Goal: Task Accomplishment & Management: Manage account settings

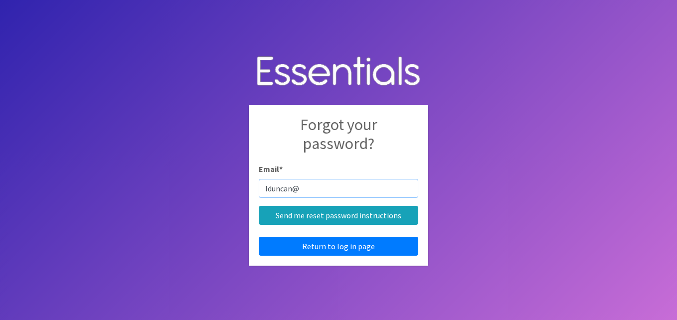
type input "[EMAIL_ADDRESS][DOMAIN_NAME]"
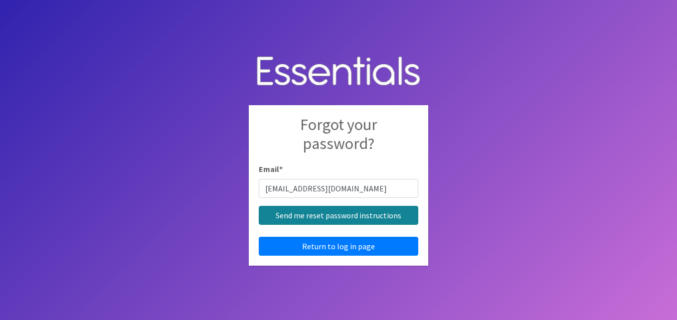
click at [331, 213] on input "Send me reset password instructions" at bounding box center [339, 215] width 160 height 19
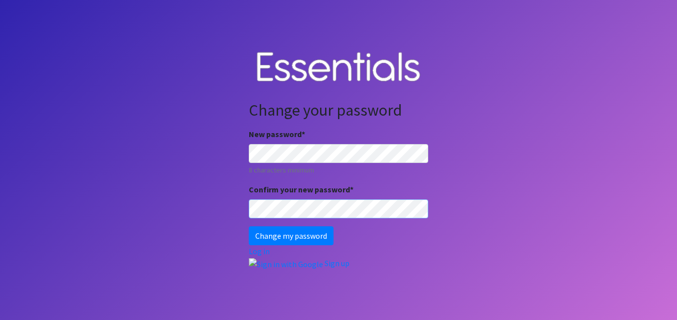
click at [249, 226] on input "Change my password" at bounding box center [291, 235] width 85 height 19
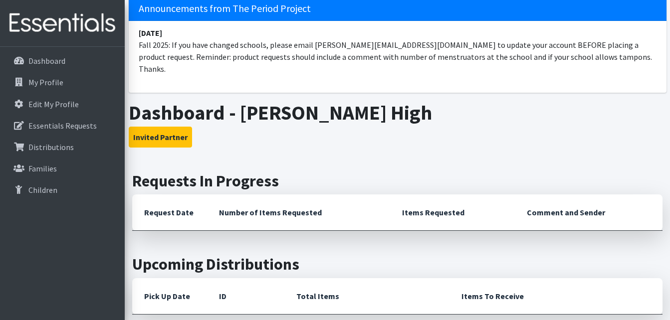
scroll to position [100, 0]
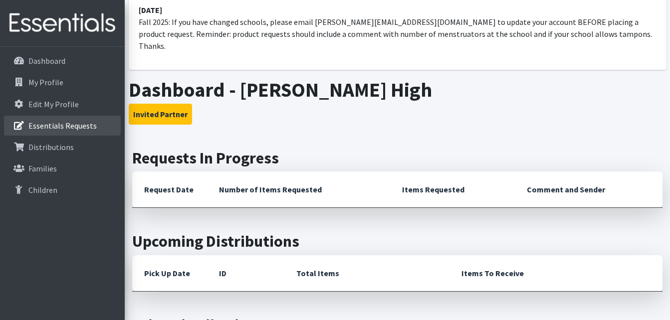
click at [89, 125] on p "Essentials Requests" at bounding box center [62, 126] width 68 height 10
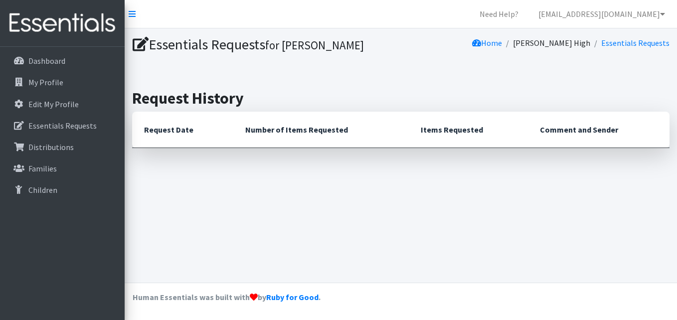
click at [140, 47] on icon at bounding box center [141, 44] width 16 height 14
click at [52, 59] on p "Dashboard" at bounding box center [46, 61] width 37 height 10
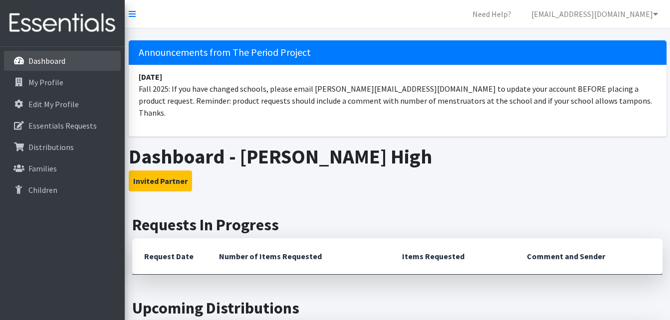
click at [54, 57] on p "Dashboard" at bounding box center [46, 61] width 37 height 10
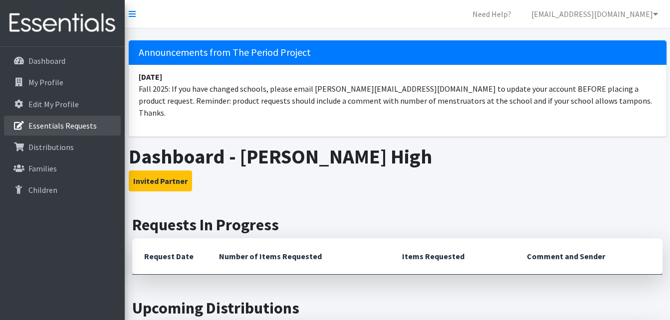
click at [75, 121] on p "Essentials Requests" at bounding box center [62, 126] width 68 height 10
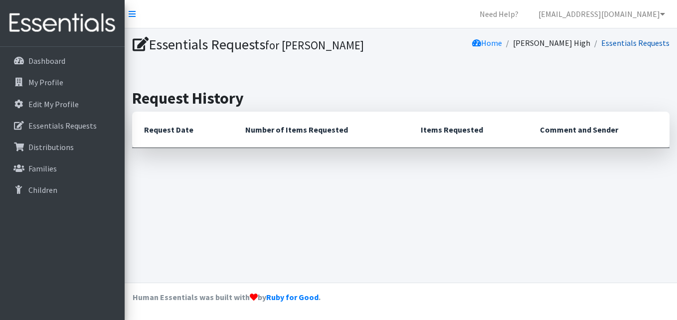
click at [620, 44] on link "Essentials Requests" at bounding box center [635, 43] width 68 height 10
click at [625, 16] on link "[EMAIL_ADDRESS][DOMAIN_NAME]" at bounding box center [601, 14] width 143 height 20
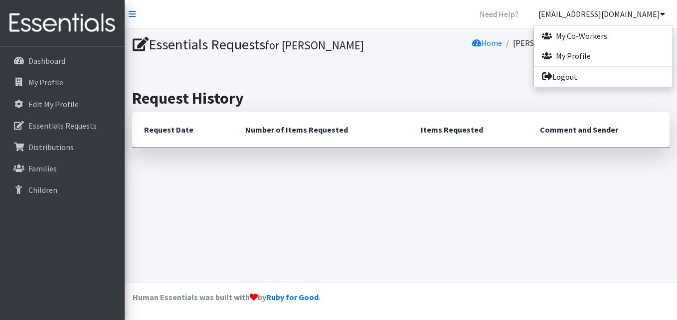
click at [625, 16] on link "[EMAIL_ADDRESS][DOMAIN_NAME]" at bounding box center [601, 14] width 143 height 20
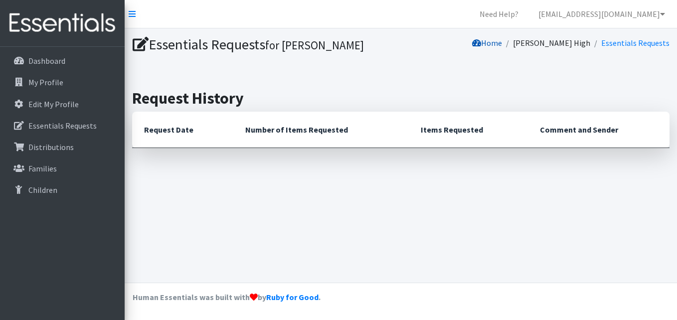
click at [502, 44] on link "Home" at bounding box center [487, 43] width 30 height 10
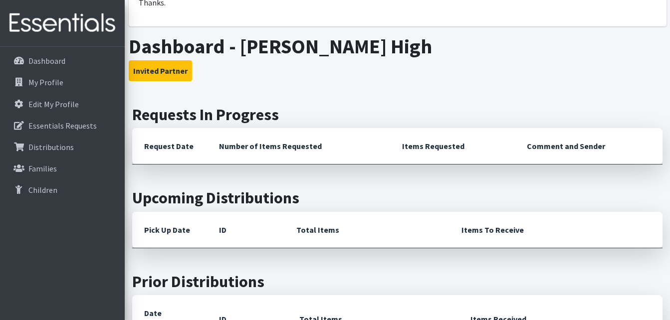
scroll to position [199, 0]
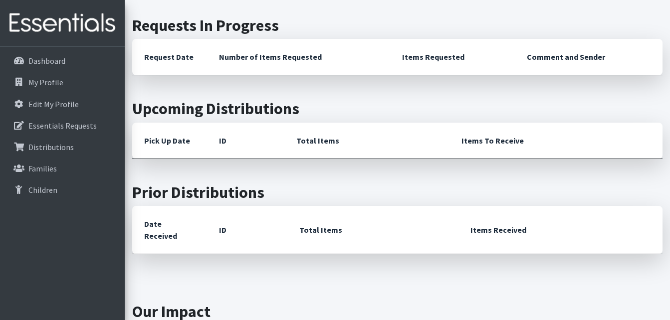
click at [261, 48] on th "Number of Items Requested" at bounding box center [298, 57] width 183 height 36
click at [160, 42] on th "Request Date" at bounding box center [169, 57] width 75 height 36
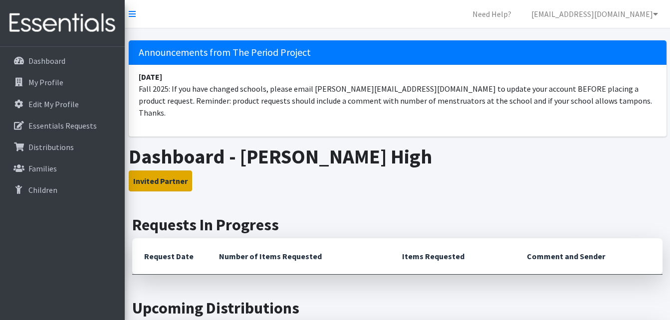
click at [183, 170] on button "Invited Partner" at bounding box center [160, 180] width 63 height 21
click at [240, 170] on h3 "Invited Partner" at bounding box center [397, 180] width 537 height 21
click at [166, 170] on button "Invited Partner" at bounding box center [160, 180] width 63 height 21
click at [132, 14] on icon at bounding box center [132, 14] width 7 height 8
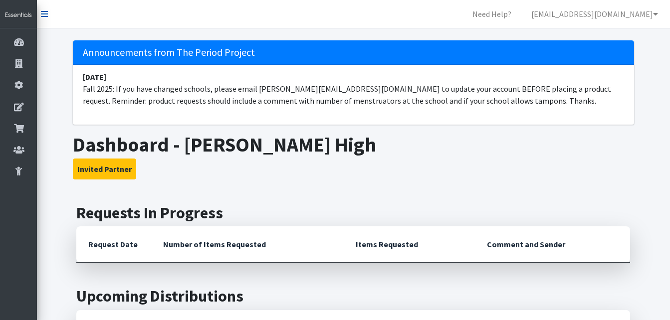
click at [41, 13] on icon at bounding box center [44, 14] width 7 height 8
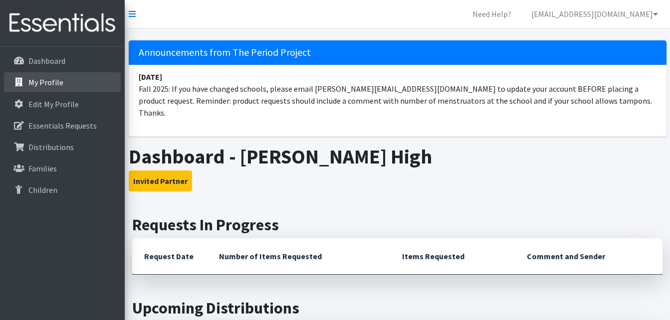
click at [50, 80] on p "My Profile" at bounding box center [45, 82] width 35 height 10
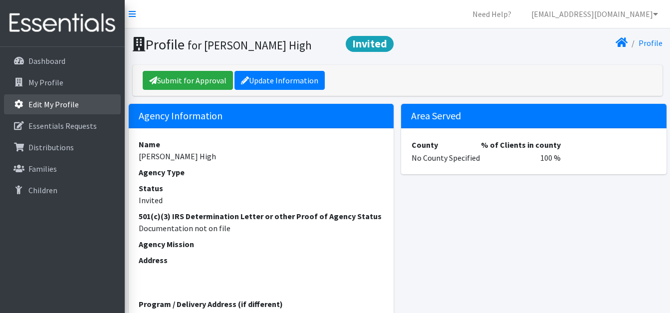
click at [54, 99] on p "Edit My Profile" at bounding box center [53, 104] width 50 height 10
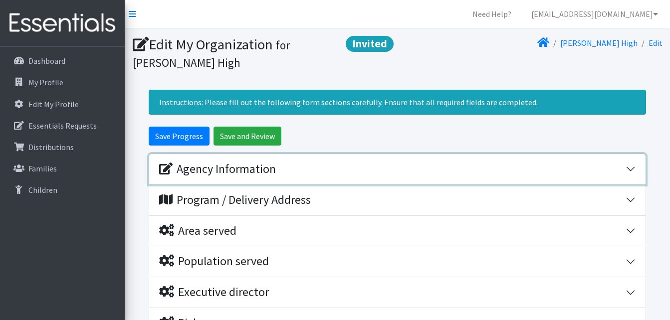
click at [627, 167] on button "Agency Information" at bounding box center [397, 169] width 496 height 30
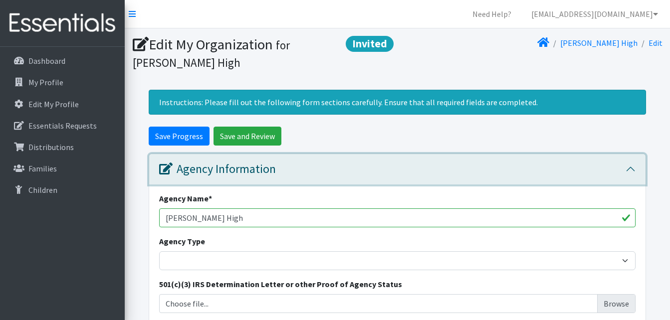
scroll to position [50, 0]
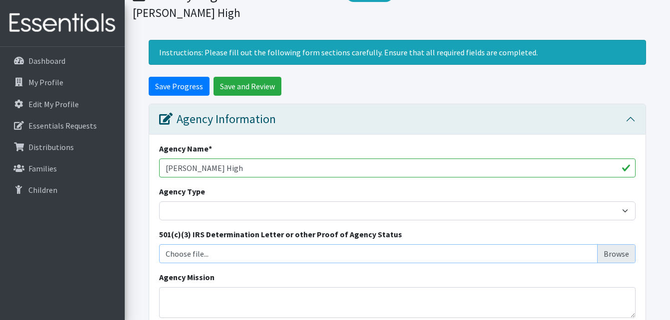
click at [620, 257] on input "Choose file..." at bounding box center [397, 253] width 469 height 19
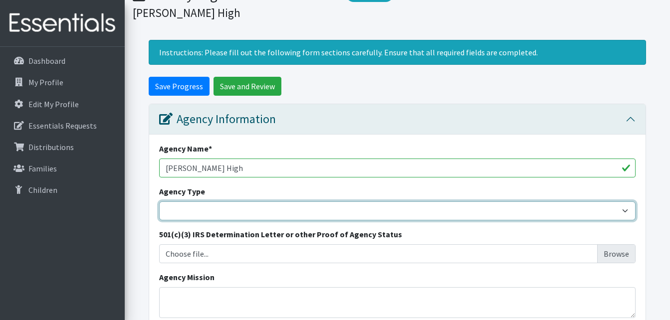
click at [265, 207] on select "Basic Needs Bank Career technical training Child abuse resource center Church o…" at bounding box center [397, 210] width 476 height 19
select select "hs"
click at [159, 201] on select "Basic Needs Bank Career technical training Child abuse resource center Church o…" at bounding box center [397, 210] width 476 height 19
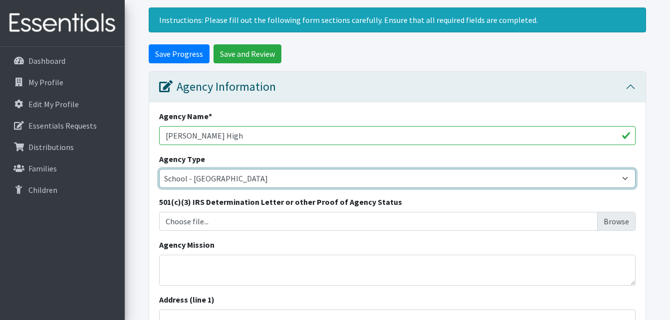
scroll to position [100, 0]
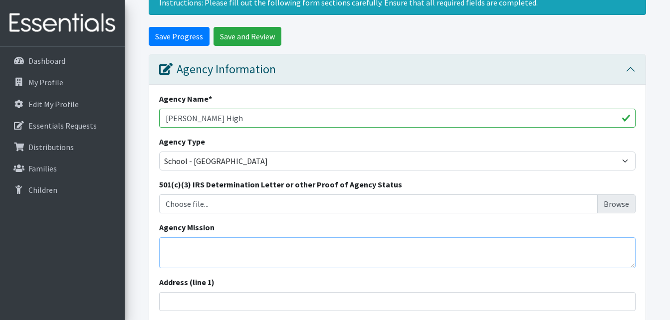
click at [208, 247] on textarea "Agency Mission" at bounding box center [397, 252] width 476 height 31
paste textarea "The mission of [PERSON_NAME][GEOGRAPHIC_DATA] is to prepare all students to bec…"
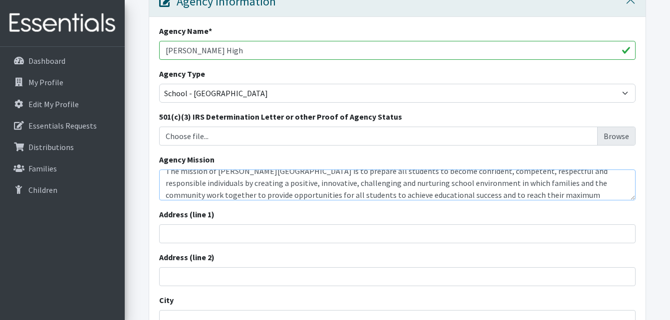
scroll to position [199, 0]
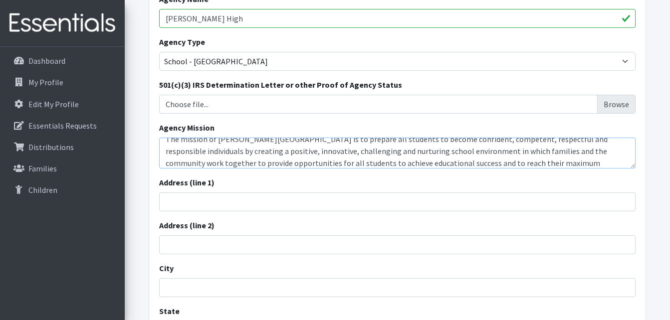
type textarea "The mission of [PERSON_NAME][GEOGRAPHIC_DATA] is to prepare all students to bec…"
click at [231, 202] on input "Address (line 1)" at bounding box center [397, 201] width 476 height 19
type input "[STREET_ADDRESS]"
type input "Woodruff"
type input "29388"
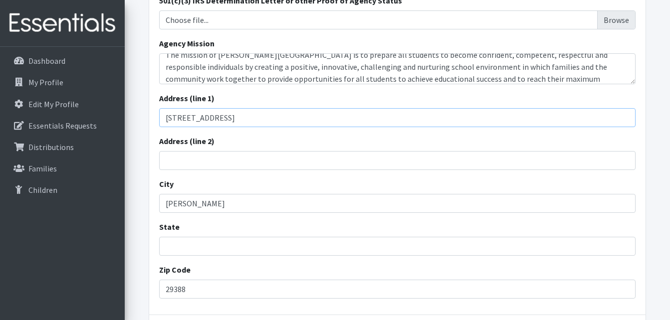
scroll to position [299, 0]
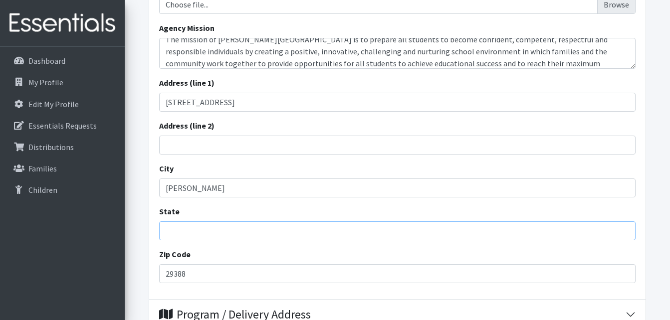
click at [206, 238] on input "State" at bounding box center [397, 230] width 476 height 19
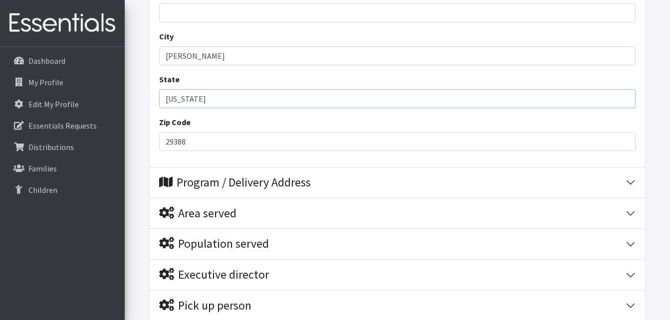
scroll to position [449, 0]
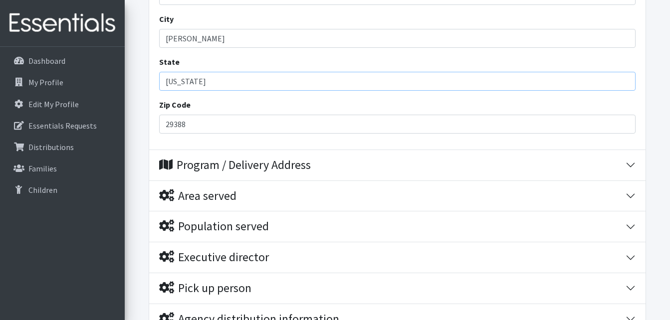
type input "South Carolina"
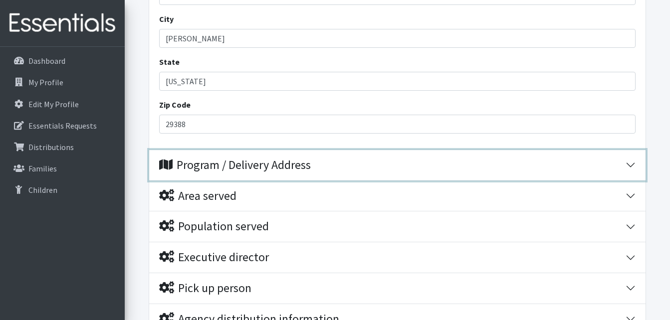
click at [631, 170] on button "Program / Delivery Address" at bounding box center [397, 165] width 496 height 30
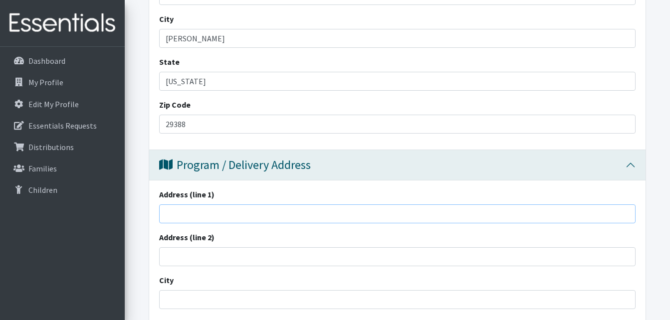
click at [182, 212] on input "Address (line 1)" at bounding box center [397, 213] width 476 height 19
type input "710 Cross Anchor Rd"
type input "Woodruff"
type input "29388"
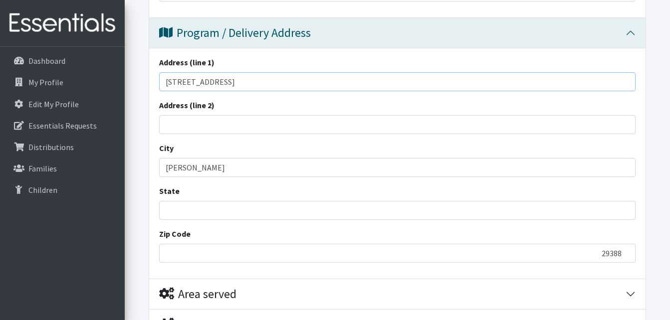
scroll to position [598, 0]
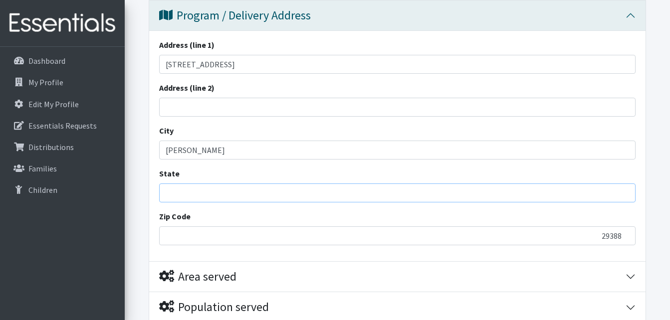
click at [179, 196] on input "State" at bounding box center [397, 192] width 476 height 19
type input "[US_STATE]"
click at [172, 236] on input "29388" at bounding box center [397, 235] width 476 height 19
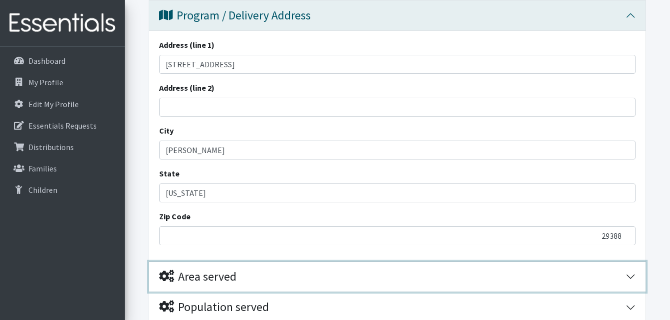
click at [633, 274] on button "Area served" at bounding box center [397, 277] width 496 height 30
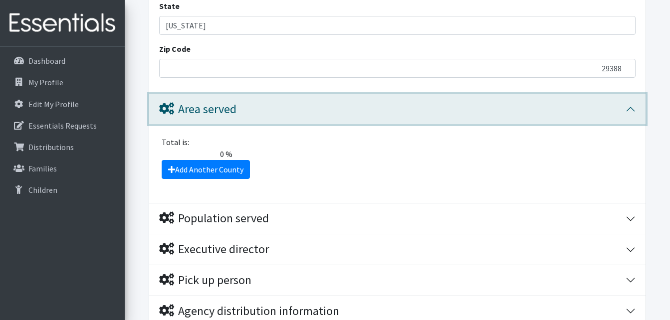
scroll to position [798, 0]
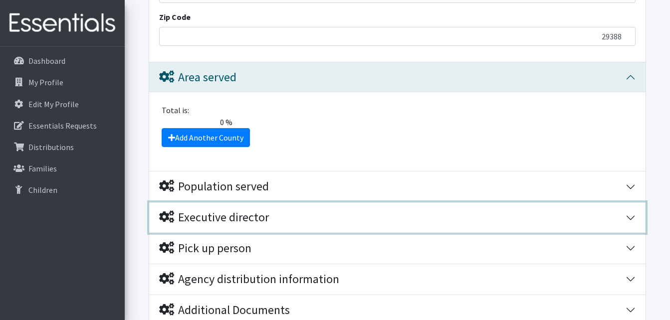
click at [629, 218] on button "Executive director" at bounding box center [397, 217] width 496 height 30
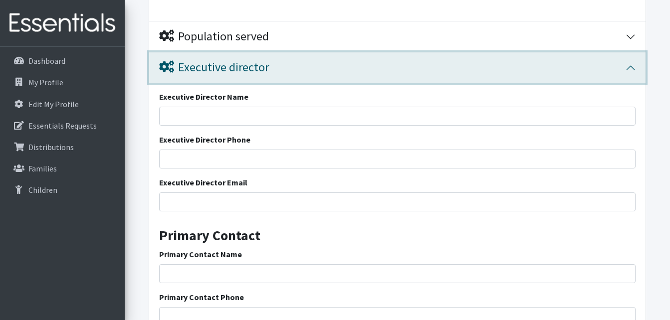
scroll to position [947, 0]
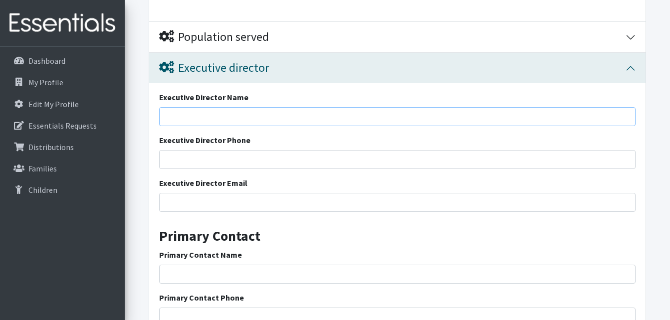
click at [201, 113] on input "Executive Director Name" at bounding box center [397, 116] width 476 height 19
type input "Principal-[PERSON_NAME]"
type input "[PHONE_NUMBER]"
type input "[EMAIL_ADDRESS][DOMAIN_NAME]"
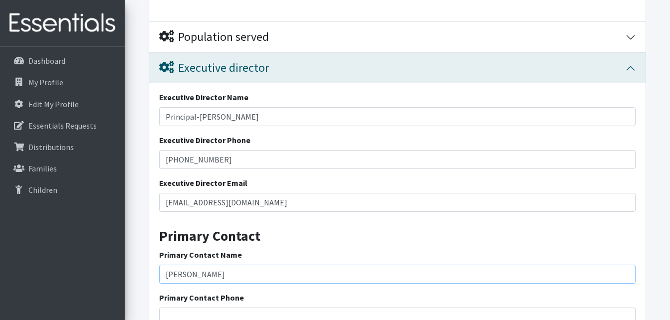
type input "[PERSON_NAME]"
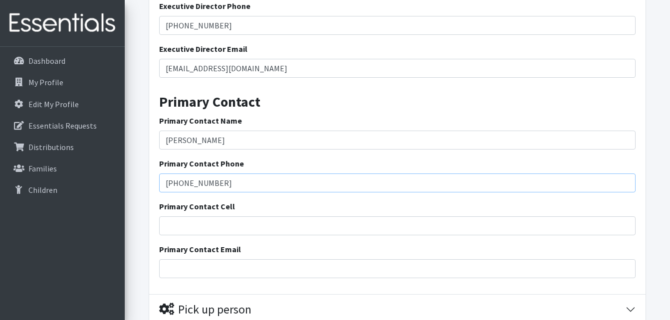
scroll to position [1099, 0]
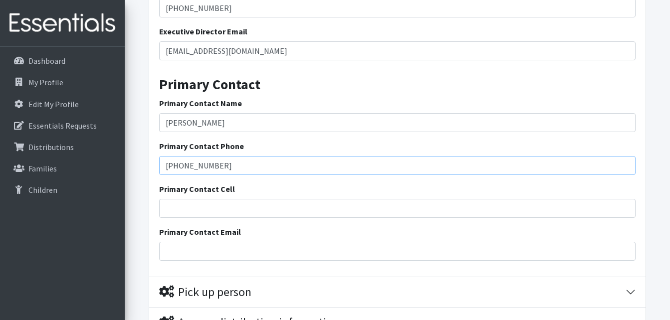
type input "[PHONE_NUMBER]"
drag, startPoint x: 188, startPoint y: 206, endPoint x: 187, endPoint y: 222, distance: 15.5
click at [188, 206] on input "Primary Contact Cell" at bounding box center [397, 208] width 476 height 19
click at [191, 249] on input "Primary Contact Email" at bounding box center [397, 251] width 476 height 19
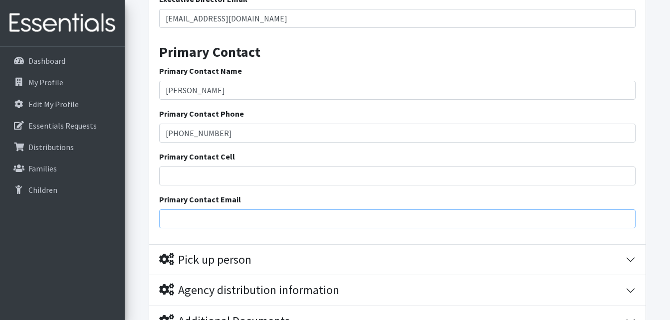
scroll to position [1149, 0]
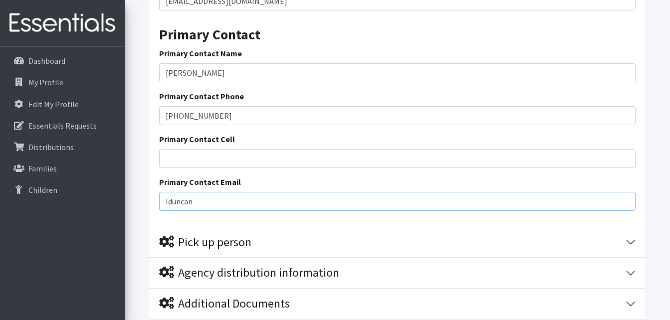
type input "lduncan"
click at [207, 203] on input "lduncan" at bounding box center [397, 201] width 476 height 19
type input "[EMAIL_ADDRESS][DOMAIN_NAME]"
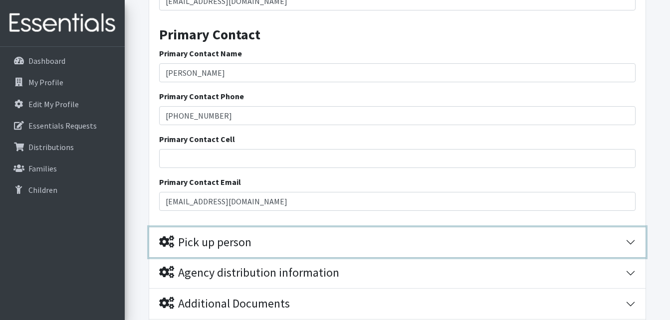
click at [628, 241] on button "Pick up person" at bounding box center [397, 242] width 496 height 30
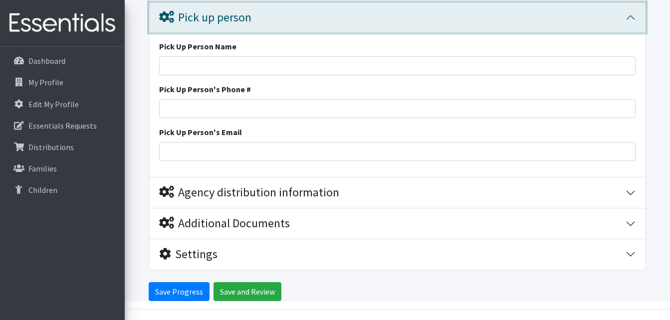
scroll to position [1398, 0]
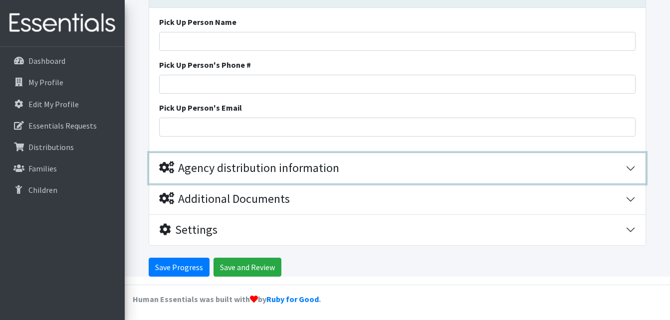
click at [629, 170] on button "Agency distribution information" at bounding box center [397, 168] width 496 height 30
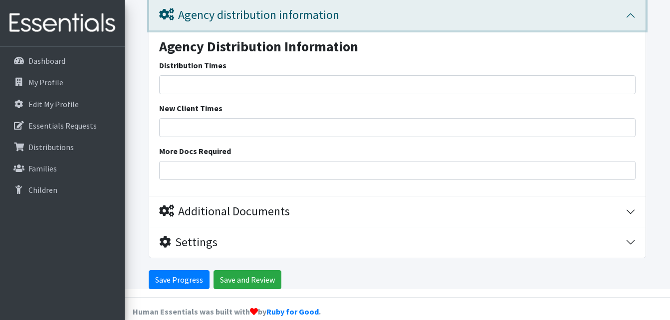
scroll to position [1563, 0]
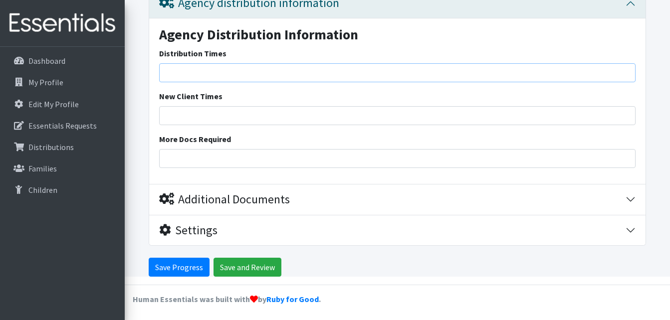
click at [204, 73] on input "Distribution Times" at bounding box center [397, 72] width 476 height 19
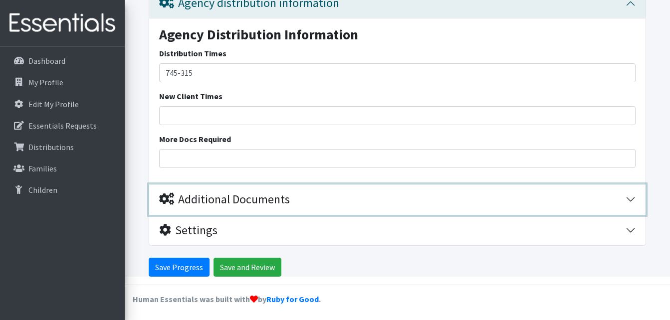
click at [630, 199] on button "Additional Documents" at bounding box center [397, 199] width 496 height 30
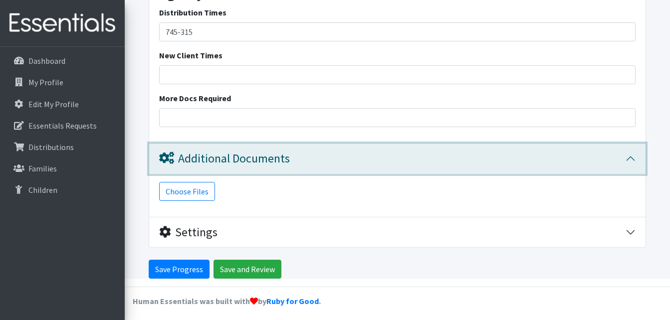
scroll to position [1606, 0]
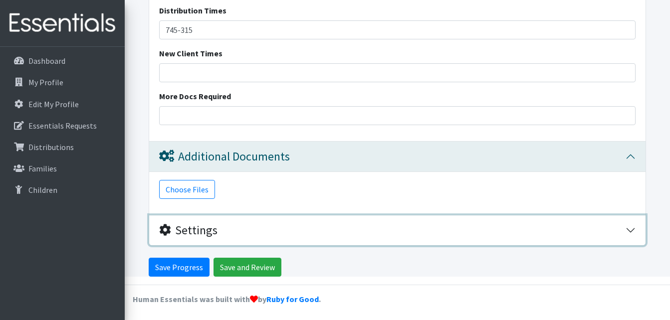
click at [627, 227] on button "Settings" at bounding box center [397, 230] width 496 height 30
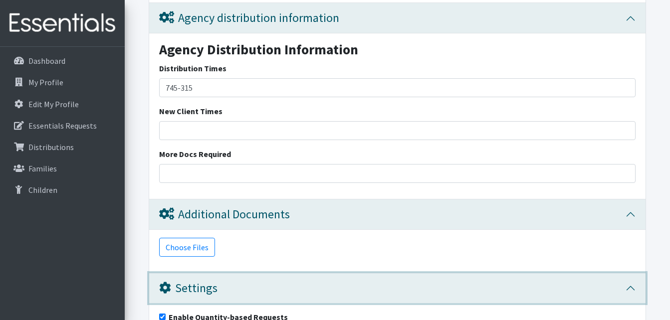
scroll to position [1444, 0]
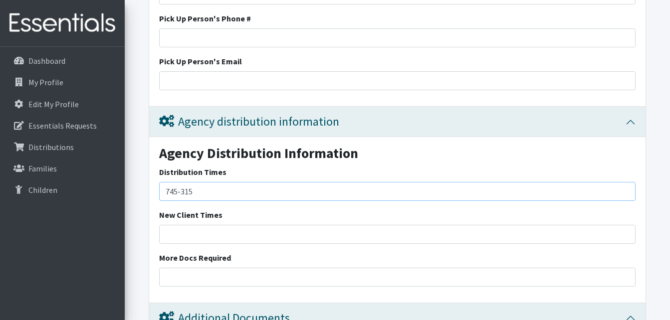
click at [266, 195] on input "745-315" at bounding box center [397, 191] width 476 height 19
type input "745-315. School ends [DATE]"
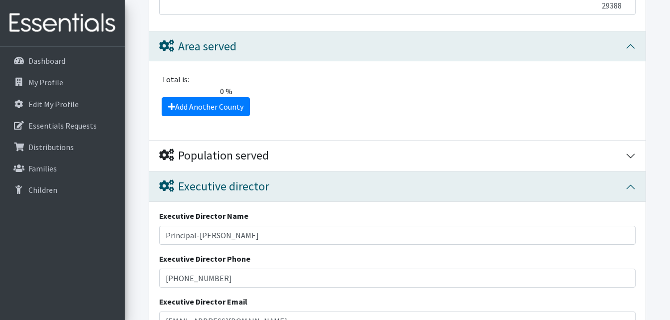
scroll to position [796, 0]
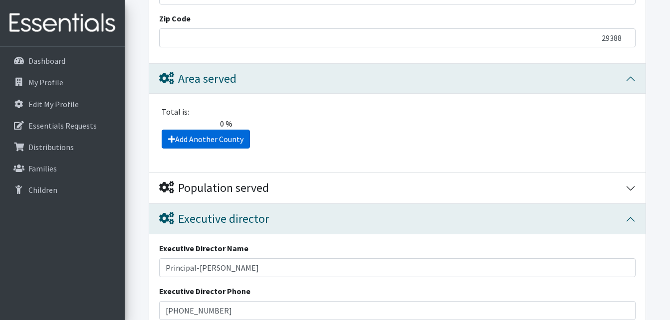
click at [241, 139] on link "Add Another County" at bounding box center [206, 139] width 88 height 19
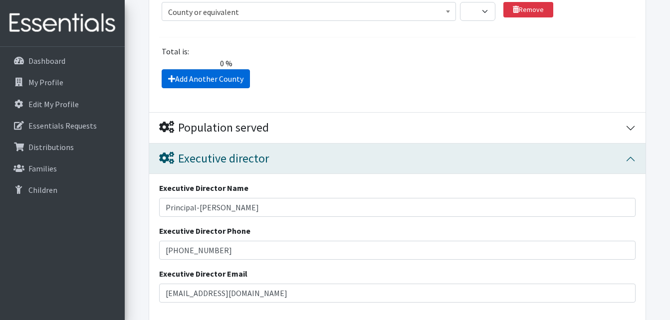
scroll to position [902, 0]
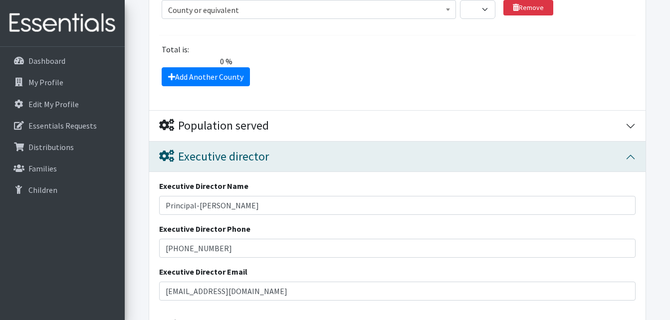
click at [447, 10] on b at bounding box center [448, 9] width 4 height 2
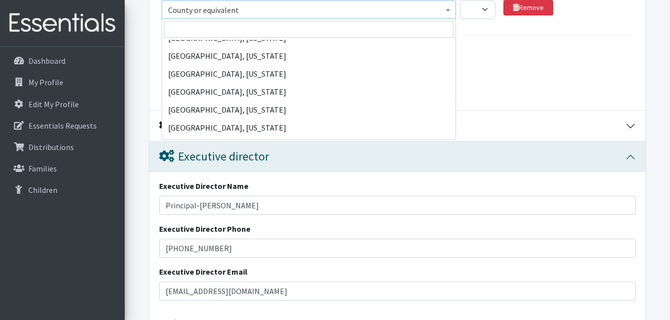
scroll to position [49357, 0]
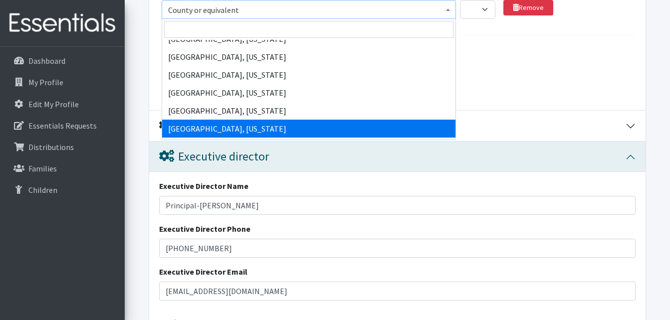
select select "2720"
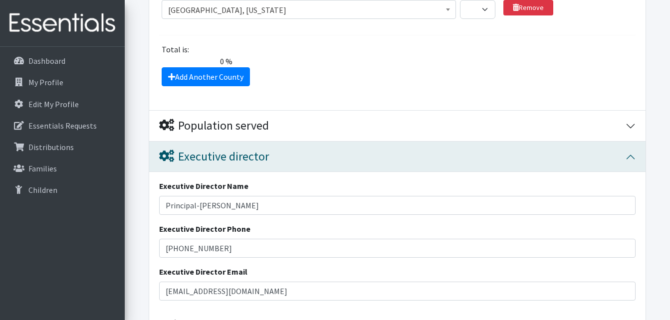
click at [370, 85] on div "Add Another County" at bounding box center [398, 76] width 484 height 19
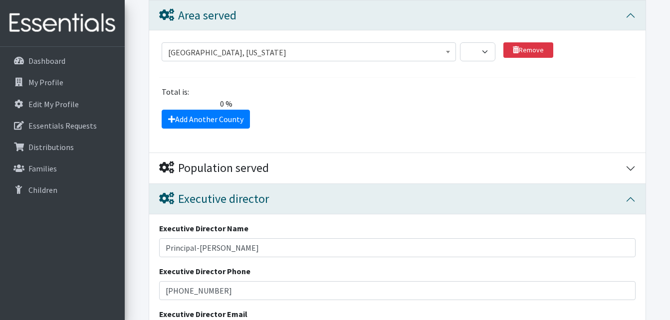
scroll to position [802, 0]
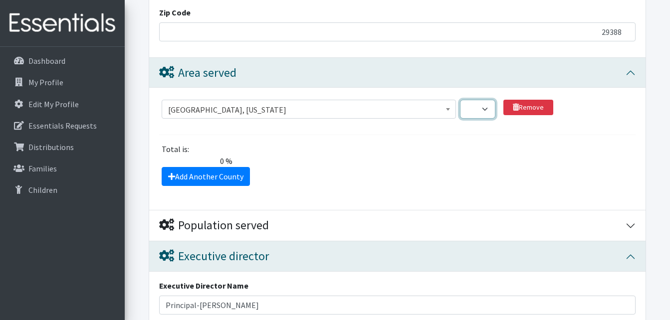
click at [480, 104] on select "1 2 3 4 5 6 7 8 9 10 11 12 13 14 15 16 17 18 19 20 21 22 23 24 25 26 27 28 29 3…" at bounding box center [477, 109] width 35 height 19
click at [460, 100] on select "1 2 3 4 5 6 7 8 9 10 11 12 13 14 15 16 17 18 19 20 21 22 23 24 25 26 27 28 29 3…" at bounding box center [477, 109] width 35 height 19
click at [482, 110] on select "1 2 3 4 5 6 7 8 9 10 11 12 13 14 15 16 17 18 19 20 21 22 23 24 25 26 27 28 29 3…" at bounding box center [477, 109] width 35 height 19
click at [483, 107] on select "1 2 3 4 5 6 7 8 9 10 11 12 13 14 15 16 17 18 19 20 21 22 23 24 25 26 27 28 29 3…" at bounding box center [477, 109] width 35 height 19
select select "100"
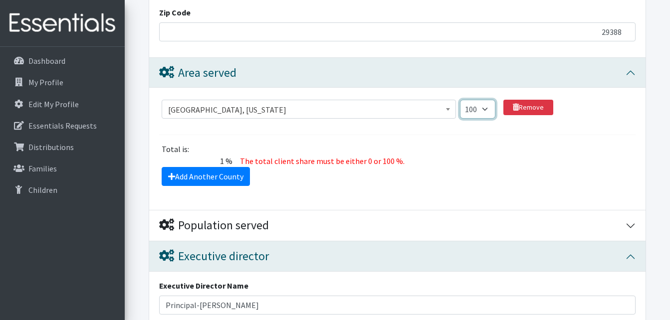
click at [460, 100] on select "1 2 3 4 5 6 7 8 9 10 11 12 13 14 15 16 17 18 19 20 21 22 23 24 25 26 27 28 29 3…" at bounding box center [477, 109] width 35 height 19
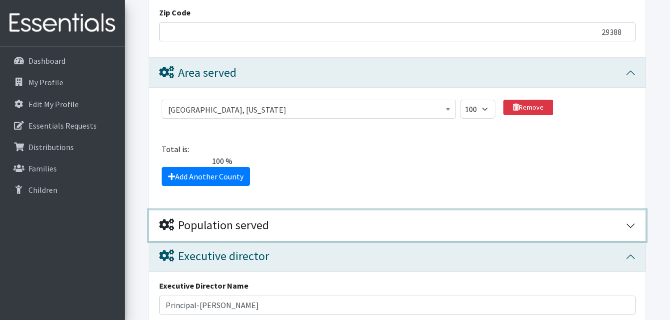
click at [634, 224] on button "Population served" at bounding box center [397, 225] width 496 height 30
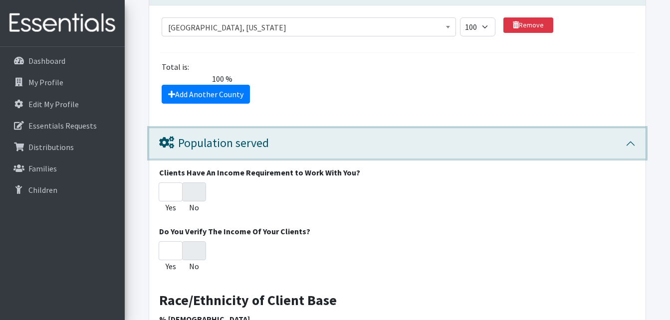
scroll to position [902, 0]
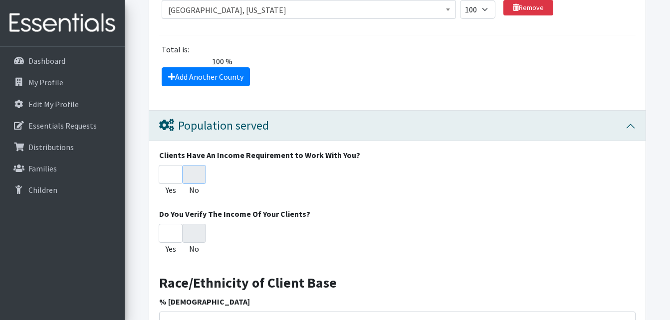
click at [191, 172] on input "No" at bounding box center [194, 174] width 24 height 19
radio input "true"
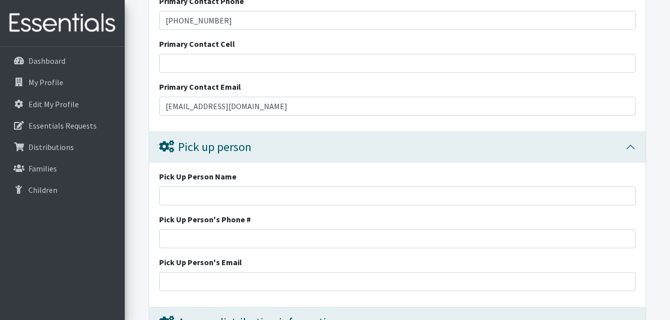
scroll to position [2048, 0]
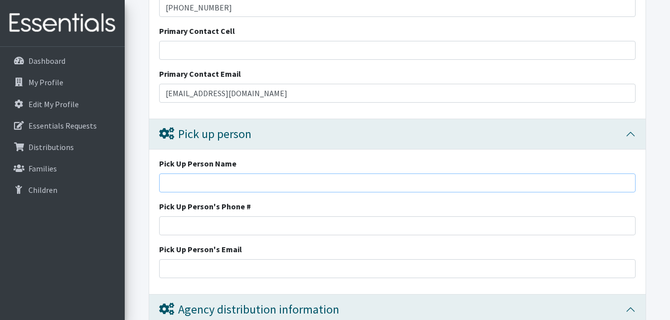
click at [230, 182] on input "Pick Up Person Name" at bounding box center [397, 182] width 476 height 19
drag, startPoint x: 230, startPoint y: 182, endPoint x: 124, endPoint y: 198, distance: 107.4
type input "Melissa McCarly"
type input "864476-7045"
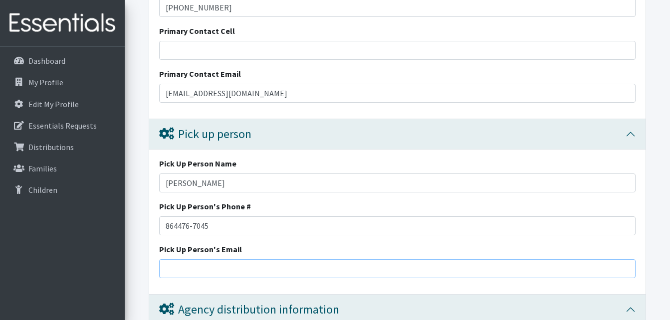
click at [205, 264] on input "Pick Up Person's Email" at bounding box center [397, 268] width 476 height 19
type input "mm"
drag, startPoint x: 219, startPoint y: 180, endPoint x: 141, endPoint y: 175, distance: 77.9
type input "[PERSON_NAME]"
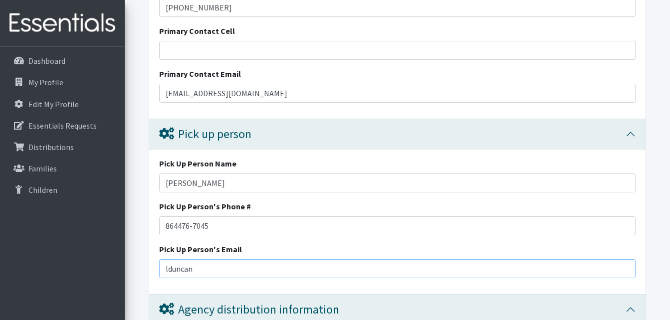
type input "[EMAIL_ADDRESS][DOMAIN_NAME]"
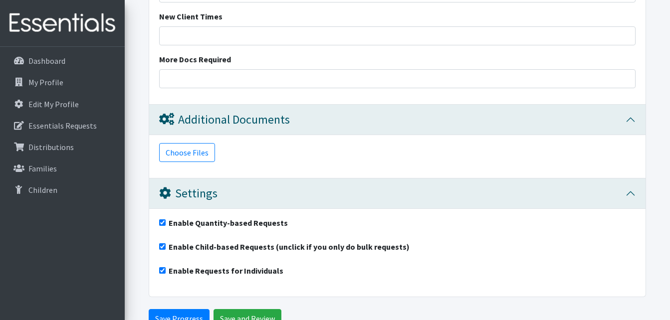
scroll to position [2488, 0]
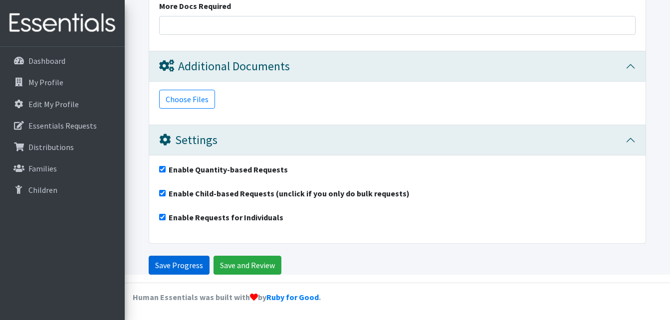
click at [176, 262] on input "Save Progress" at bounding box center [179, 265] width 61 height 19
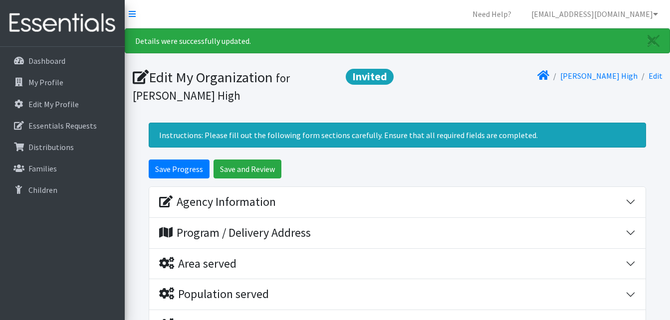
drag, startPoint x: 46, startPoint y: 2, endPoint x: 238, endPoint y: 62, distance: 200.4
click at [238, 62] on section "Edit My Organization Invited for [PERSON_NAME] High [PERSON_NAME] High Edit" at bounding box center [397, 87] width 545 height 53
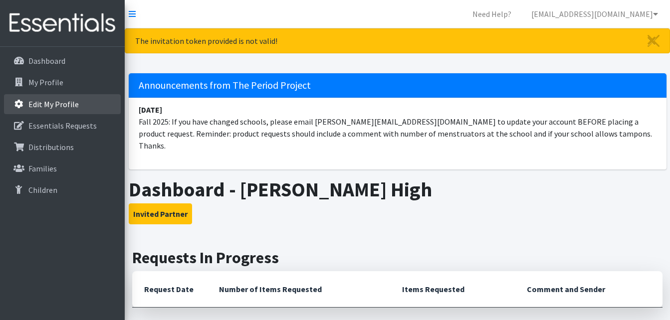
click at [58, 102] on p "Edit My Profile" at bounding box center [53, 104] width 50 height 10
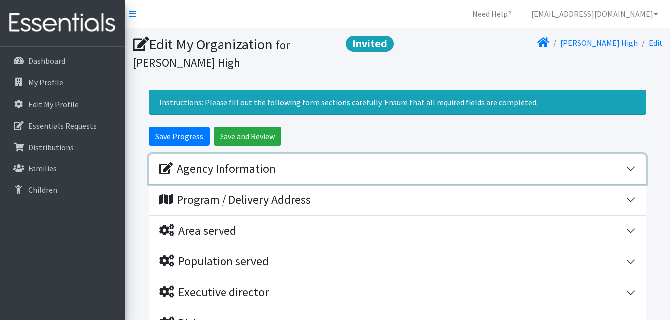
click at [635, 168] on button "Agency Information" at bounding box center [397, 169] width 496 height 30
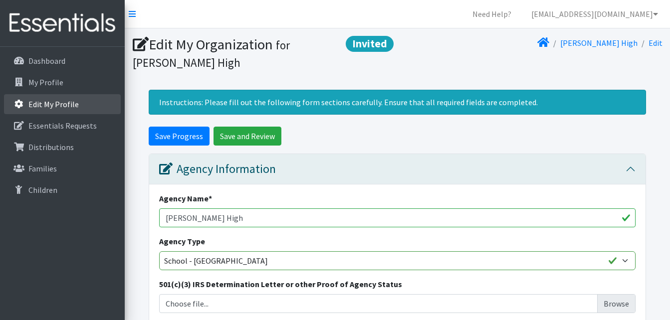
click at [66, 106] on p "Edit My Profile" at bounding box center [53, 104] width 50 height 10
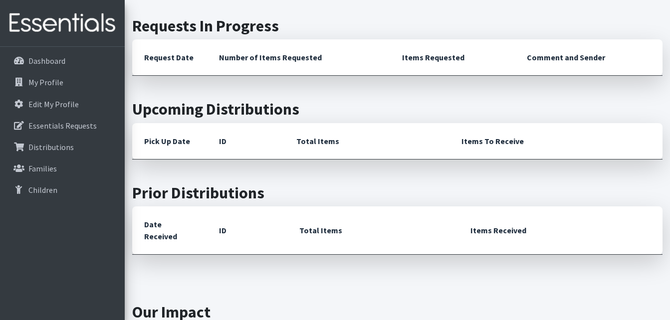
scroll to position [199, 0]
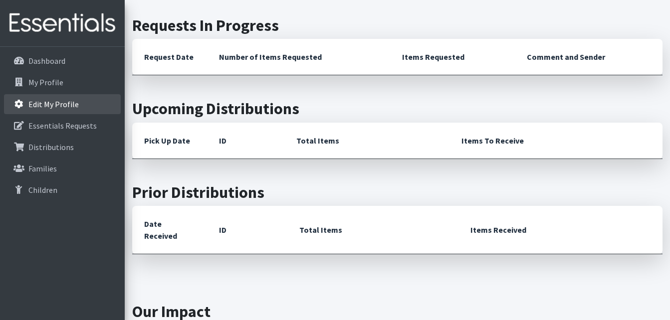
click at [74, 99] on p "Edit My Profile" at bounding box center [53, 104] width 50 height 10
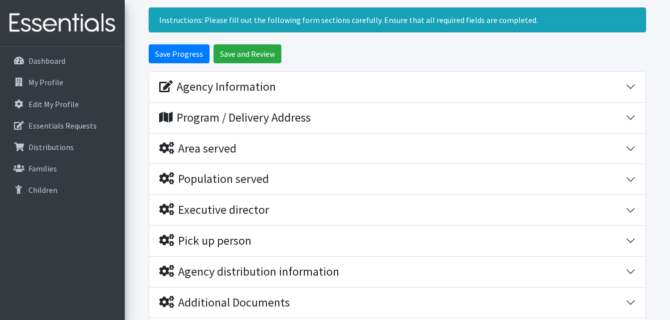
scroll to position [100, 0]
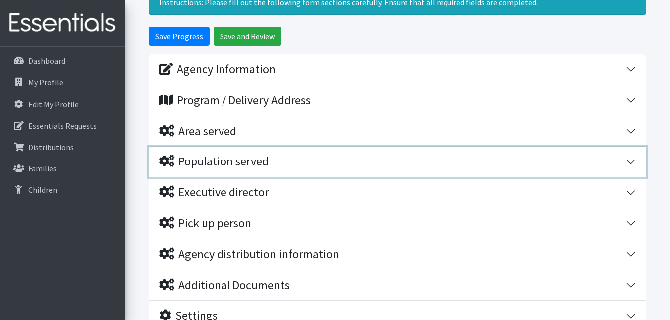
click at [626, 159] on button "Population served" at bounding box center [397, 162] width 496 height 30
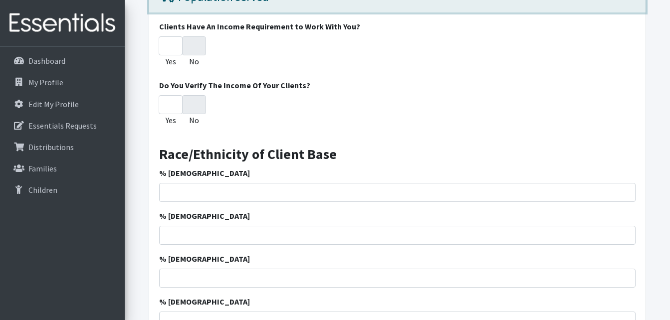
scroll to position [299, 0]
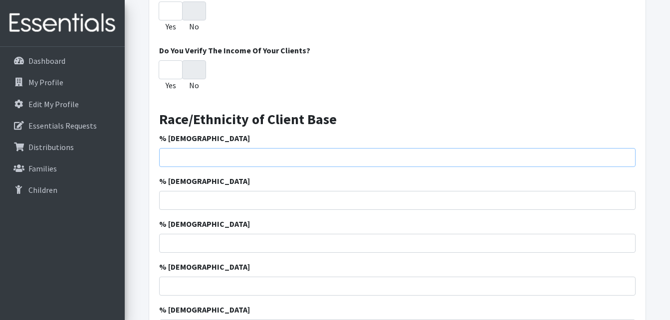
click at [294, 162] on input "% [DEMOGRAPHIC_DATA]" at bounding box center [397, 157] width 476 height 19
click at [213, 156] on input "% [DEMOGRAPHIC_DATA]" at bounding box center [397, 157] width 476 height 19
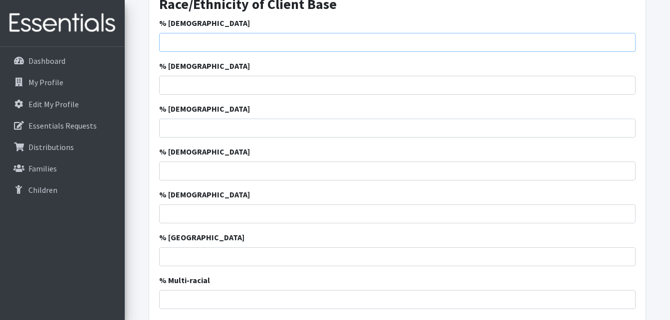
scroll to position [399, 0]
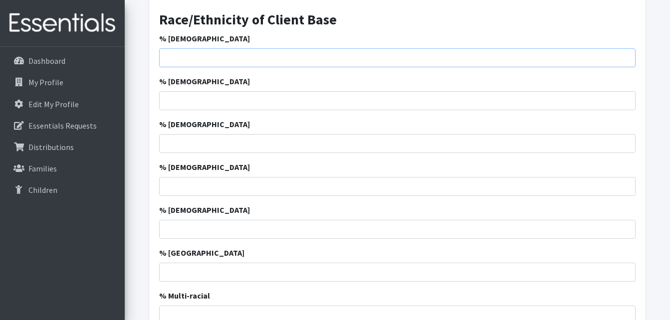
click at [318, 51] on input "% [DEMOGRAPHIC_DATA]" at bounding box center [397, 57] width 476 height 19
click at [194, 180] on input "% [DEMOGRAPHIC_DATA]" at bounding box center [397, 186] width 476 height 19
type input "0.93"
click at [185, 61] on input "% [DEMOGRAPHIC_DATA]" at bounding box center [397, 57] width 476 height 19
type input "16.6"
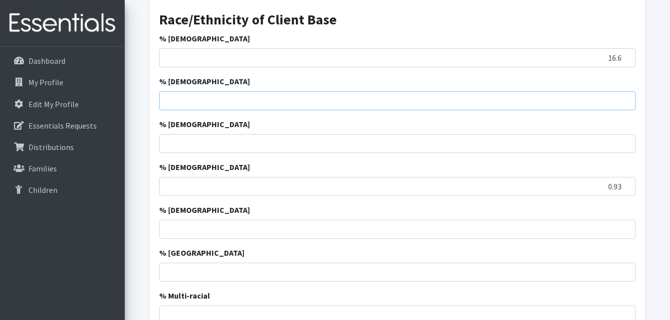
click at [175, 101] on input "% [DEMOGRAPHIC_DATA]" at bounding box center [397, 100] width 476 height 19
type input "8"
type input "58.5"
click at [176, 136] on input "% [DEMOGRAPHIC_DATA]" at bounding box center [397, 143] width 476 height 19
type input "15.2"
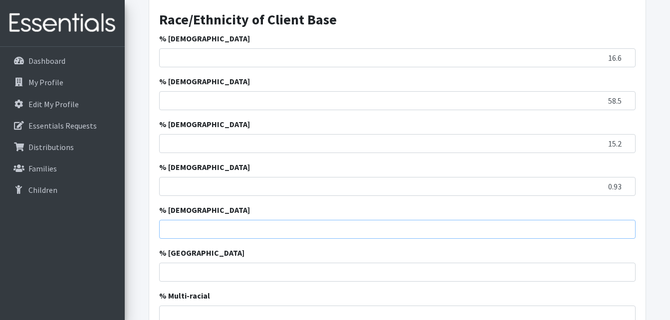
click at [282, 227] on input "% [DEMOGRAPHIC_DATA]" at bounding box center [397, 229] width 476 height 19
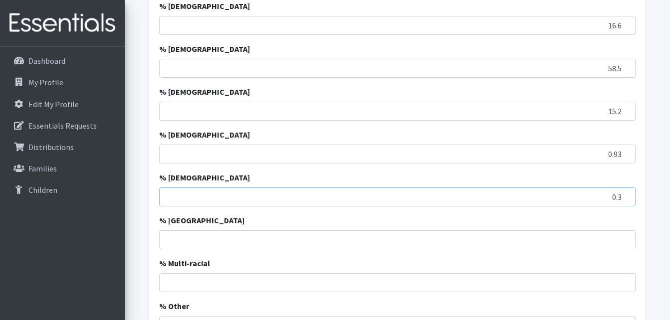
scroll to position [449, 0]
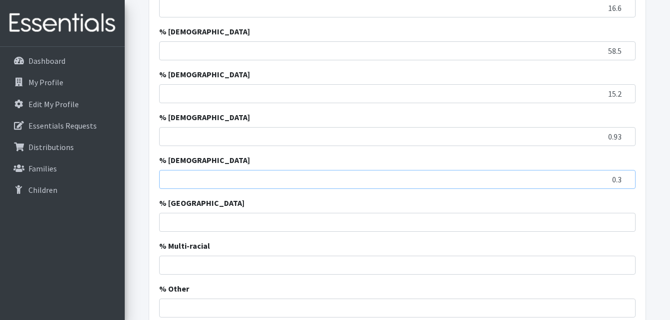
type input "0.3"
click at [284, 221] on input "% [GEOGRAPHIC_DATA]" at bounding box center [397, 222] width 476 height 19
type input "0.3"
click at [265, 266] on input "% Multi-racial" at bounding box center [397, 265] width 476 height 19
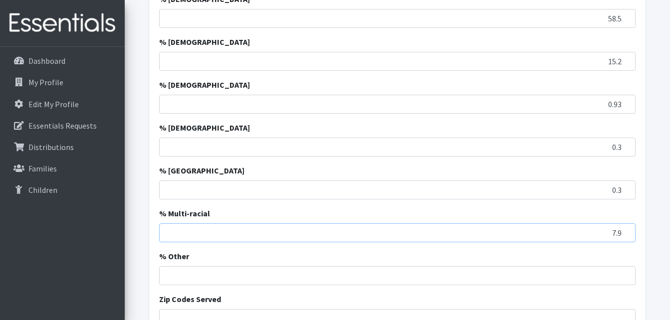
scroll to position [499, 0]
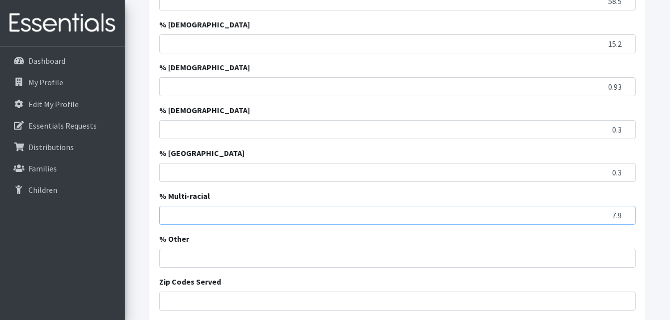
type input "7.9"
click at [265, 265] on input "% Other" at bounding box center [397, 258] width 476 height 19
type input "0"
click at [239, 303] on input "Zip Codes Served" at bounding box center [397, 301] width 476 height 19
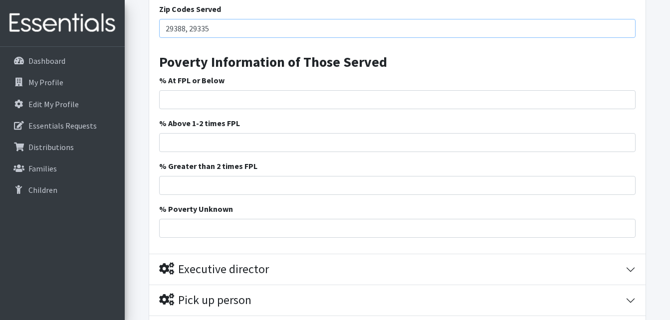
scroll to position [936, 0]
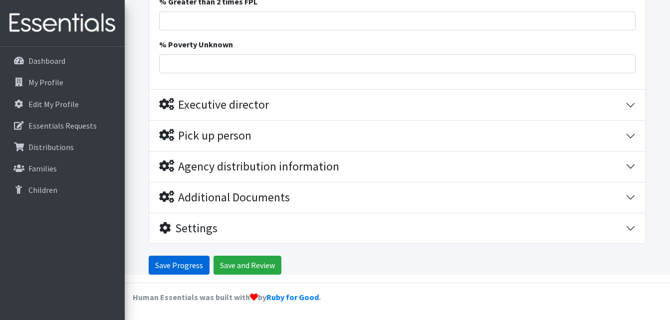
type input "29388, 29335"
click at [196, 262] on input "Save Progress" at bounding box center [179, 265] width 61 height 19
